Goal: Task Accomplishment & Management: Manage account settings

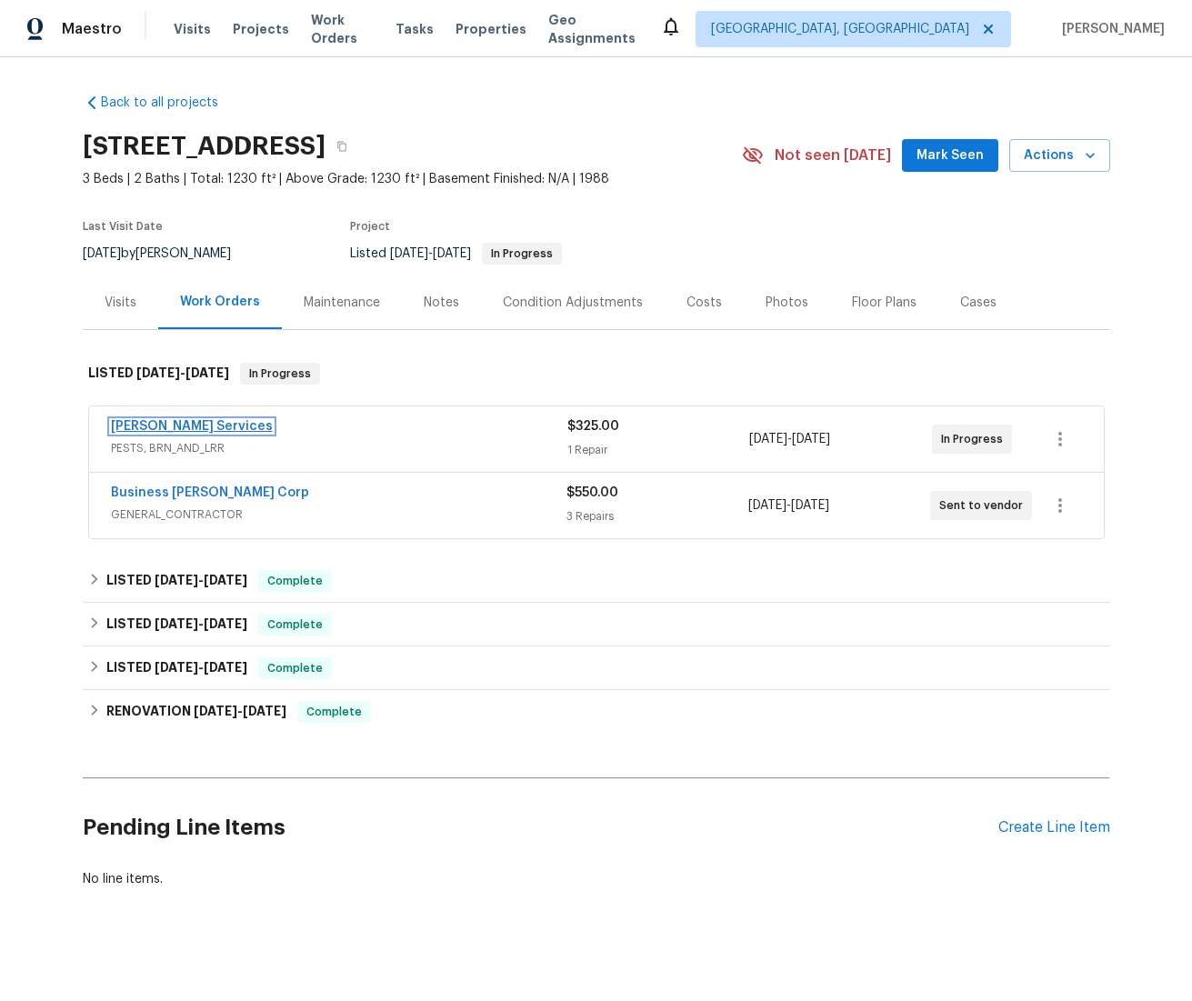
click at [174, 426] on link "[PERSON_NAME] Services" at bounding box center [192, 426] width 162 height 13
